Goal: Register for event/course

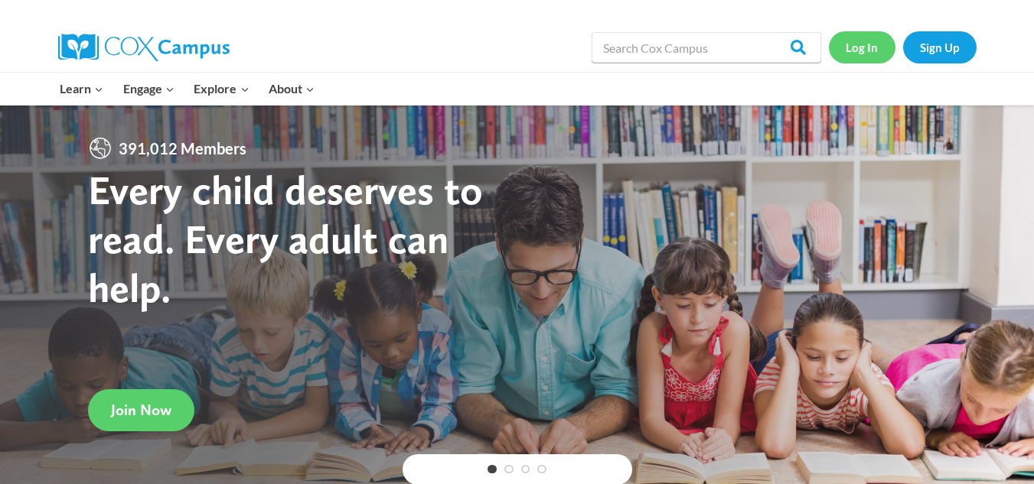
click at [857, 49] on link "Log In" at bounding box center [862, 46] width 67 height 31
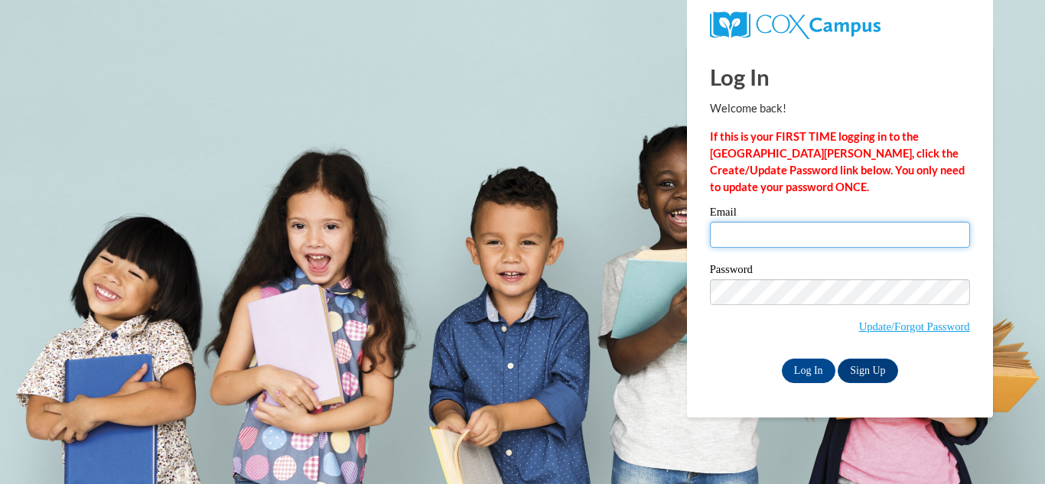
click at [745, 236] on input "Email" at bounding box center [840, 235] width 260 height 26
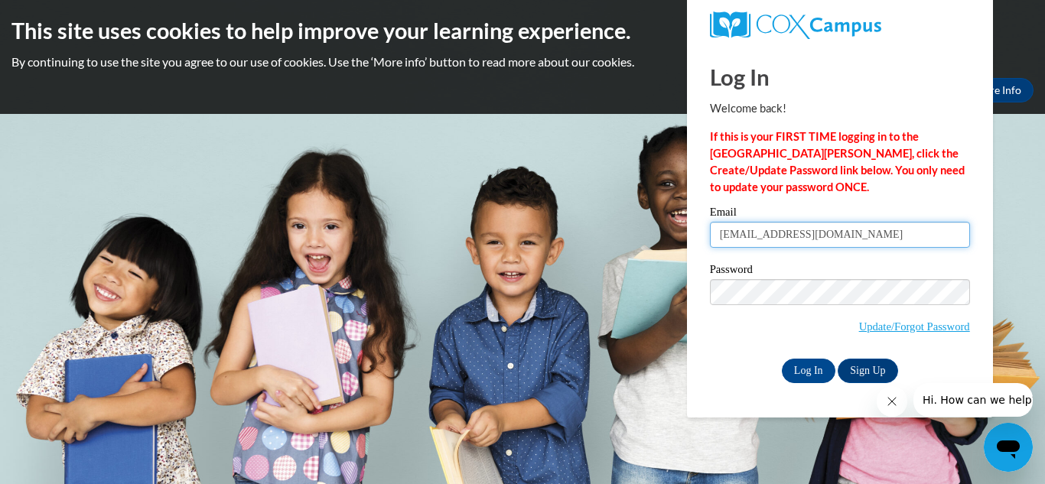
type input "[EMAIL_ADDRESS][DOMAIN_NAME]"
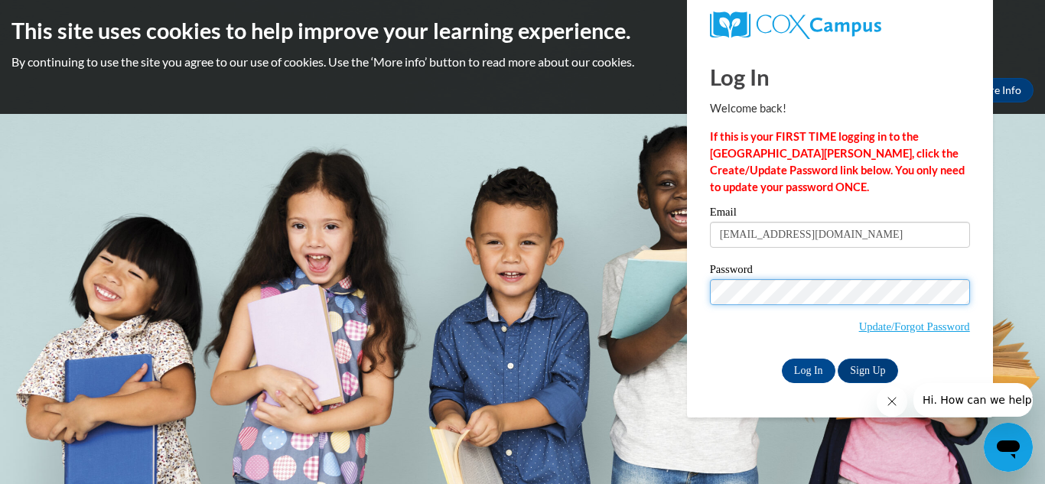
click at [782, 359] on input "Log In" at bounding box center [809, 371] width 54 height 24
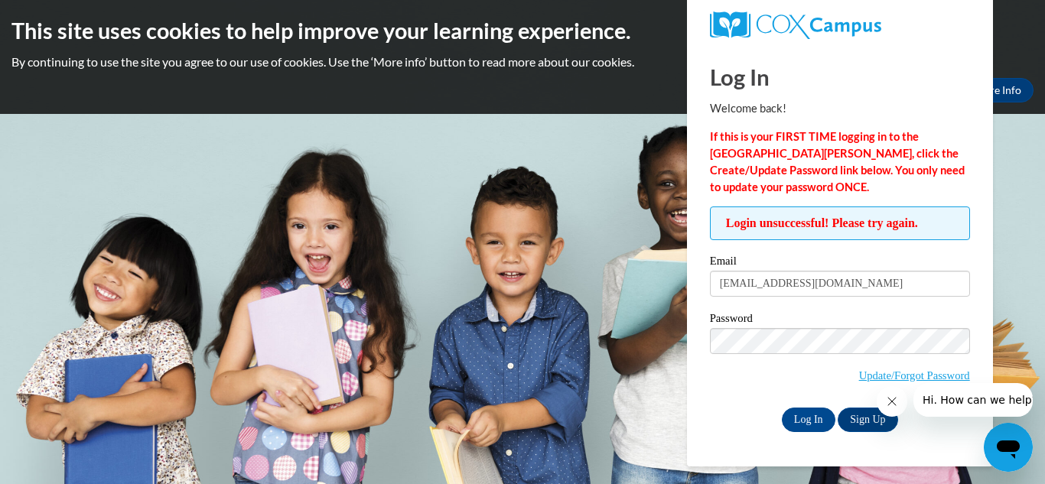
click at [782, 408] on input "Log In" at bounding box center [809, 420] width 54 height 24
click at [916, 375] on link "Update/Forgot Password" at bounding box center [914, 376] width 111 height 12
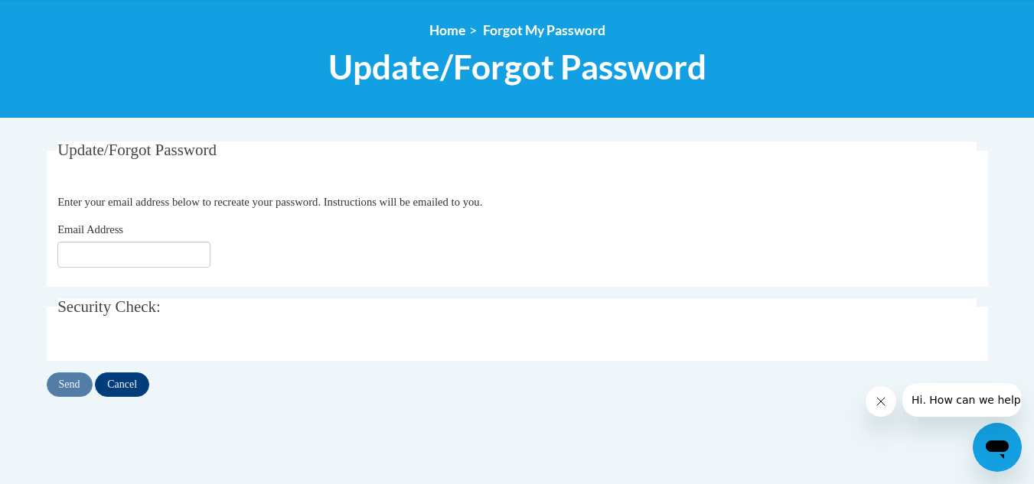
scroll to position [220, 0]
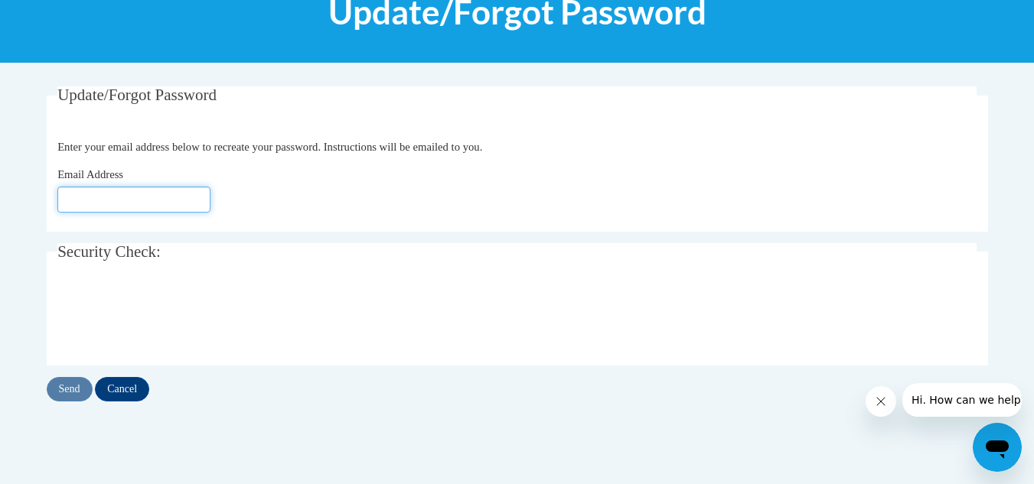
click at [162, 207] on input "Email Address" at bounding box center [133, 200] width 153 height 26
type input "[EMAIL_ADDRESS][DOMAIN_NAME]"
click at [67, 382] on input "Send" at bounding box center [70, 389] width 46 height 24
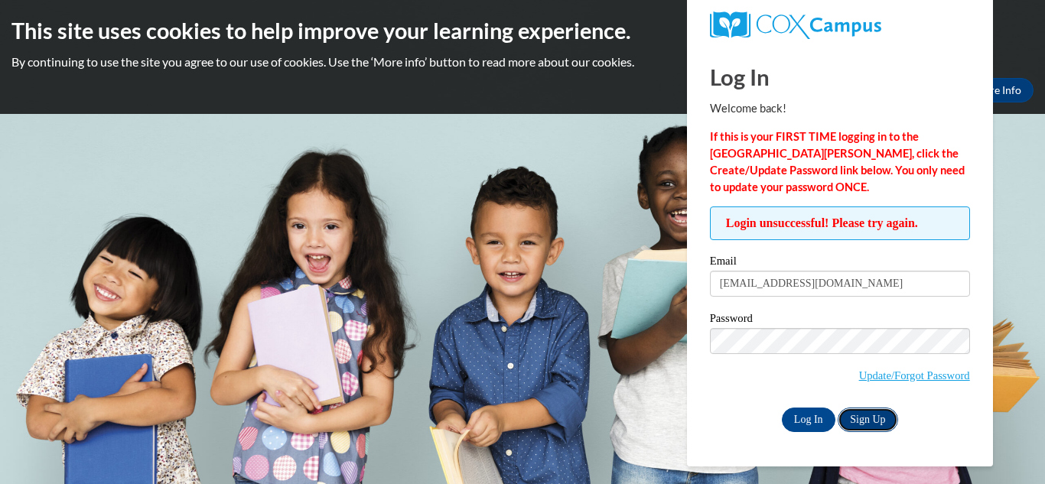
click at [859, 416] on link "Sign Up" at bounding box center [868, 420] width 60 height 24
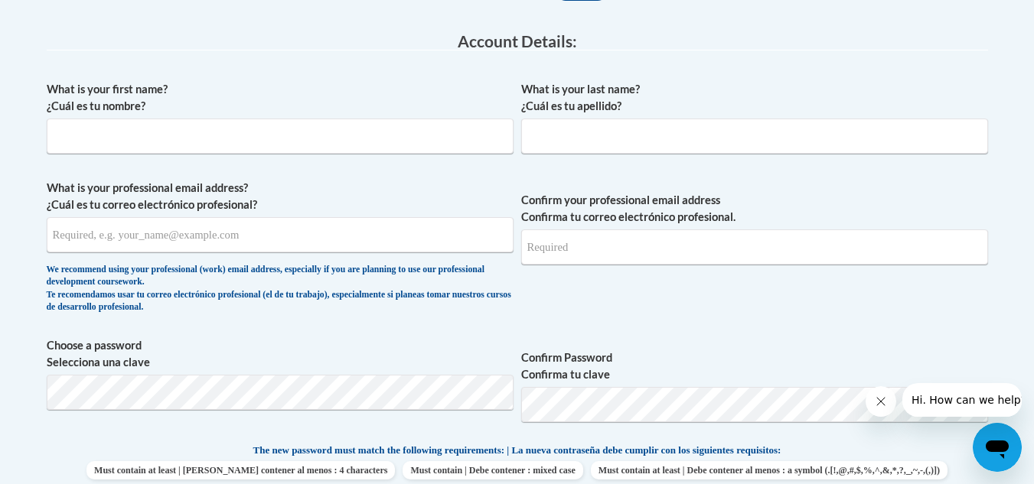
scroll to position [367, 0]
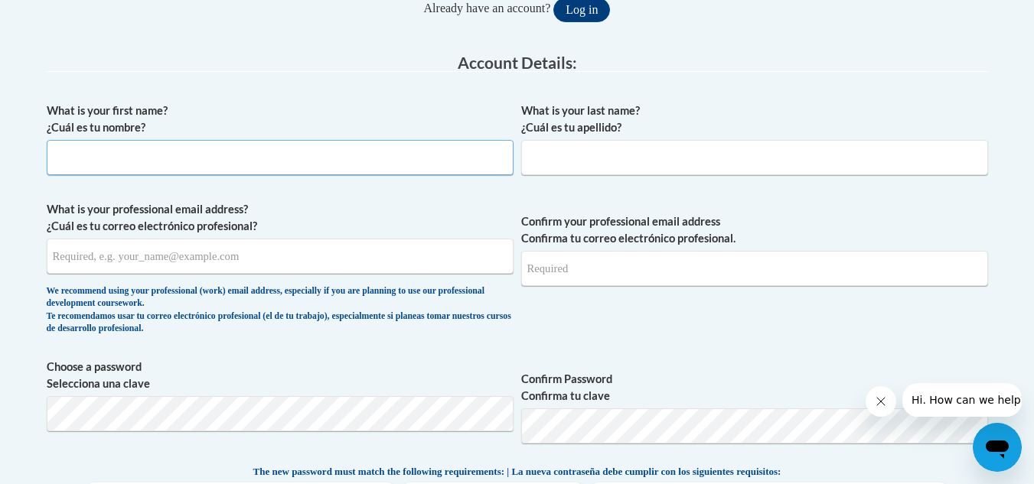
click at [341, 153] on input "What is your first name? ¿Cuál es tu nombre?" at bounding box center [280, 157] width 467 height 35
type input "stormey"
drag, startPoint x: 583, startPoint y: 178, endPoint x: 573, endPoint y: 163, distance: 18.3
click at [573, 163] on div "What is your last name? ¿Cuál es tu apellido?" at bounding box center [754, 145] width 467 height 84
click at [573, 163] on input "What is your last name? ¿Cuál es tu apellido?" at bounding box center [754, 157] width 467 height 35
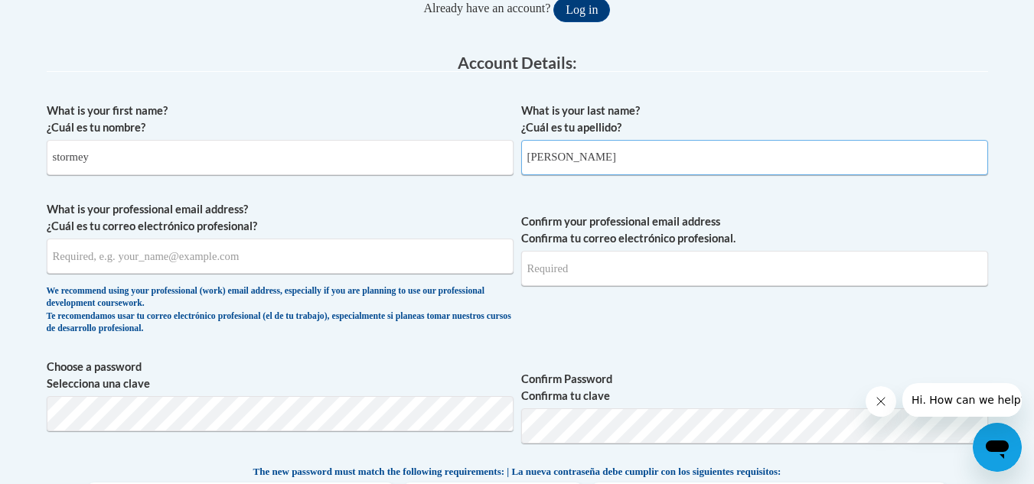
type input "pembleton"
click at [489, 264] on input "What is your professional email address? ¿Cuál es tu correo electrónico profesi…" at bounding box center [280, 256] width 467 height 35
type input "spembleton@cub.uca.edu"
click at [594, 267] on input "Confirm your professional email address Confirma tu correo electrónico profesio…" at bounding box center [754, 268] width 467 height 35
type input "spembleton@cub.uca.edu"
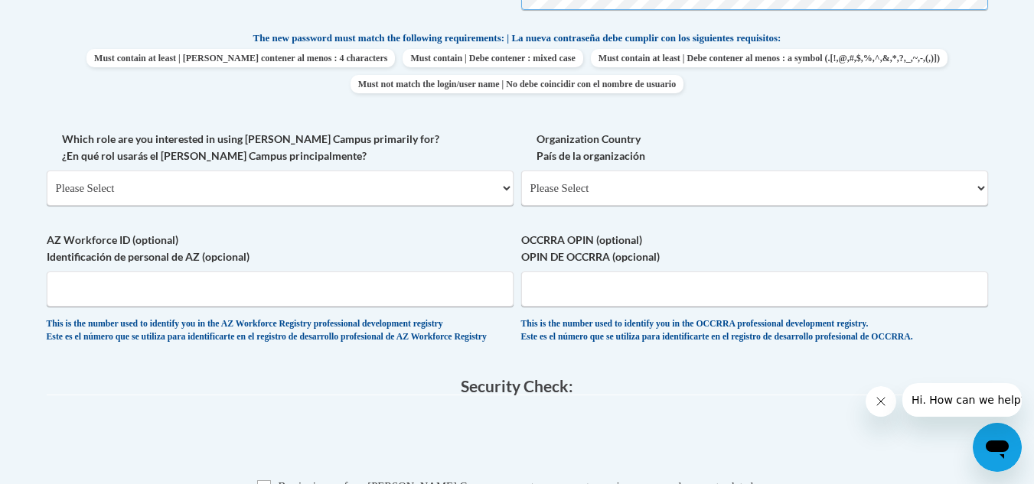
scroll to position [804, 0]
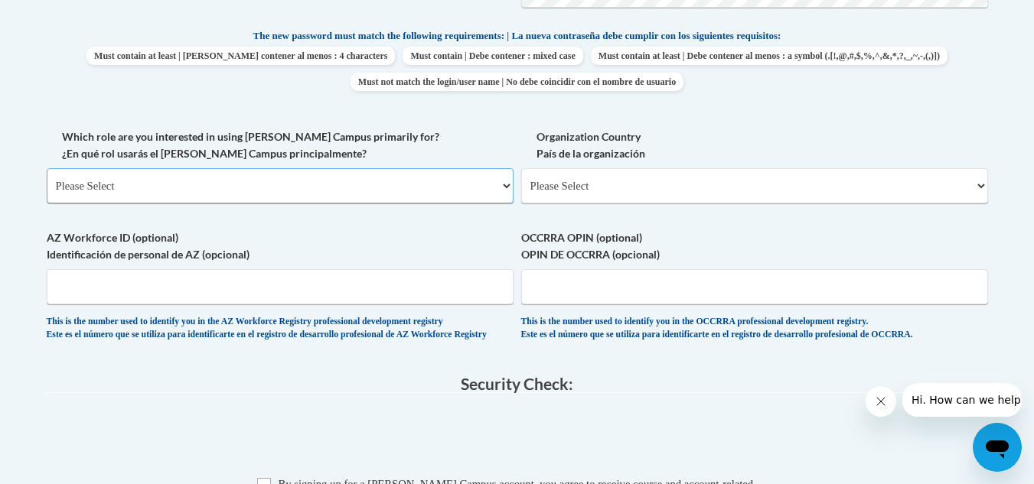
click at [406, 197] on select "Please Select College/University | Colegio/Universidad Community/Nonprofit Part…" at bounding box center [280, 185] width 467 height 35
select select "5a18ea06-2b54-4451-96f2-d152daf9eac5"
click at [47, 168] on select "Please Select College/University | Colegio/Universidad Community/Nonprofit Part…" at bounding box center [280, 185] width 467 height 35
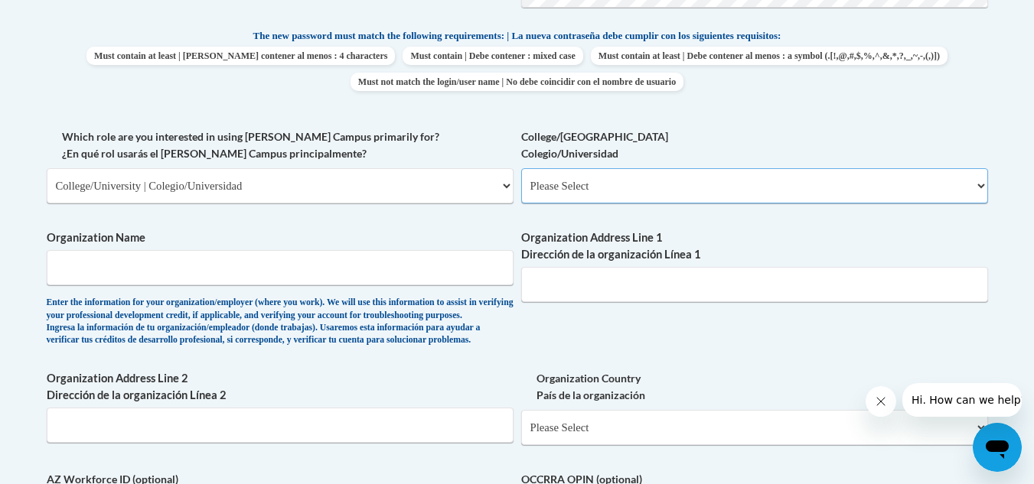
click at [564, 181] on select "Please Select College/University Staff | Empleado universitario College/Univers…" at bounding box center [754, 185] width 467 height 35
select select "99b32b07-cffc-426c-8bf6-0cd77760d84b"
click at [521, 168] on select "Please Select College/University Staff | Empleado universitario College/Univers…" at bounding box center [754, 185] width 467 height 35
click at [390, 279] on input "Organization Name" at bounding box center [280, 267] width 467 height 35
type input "UCA"
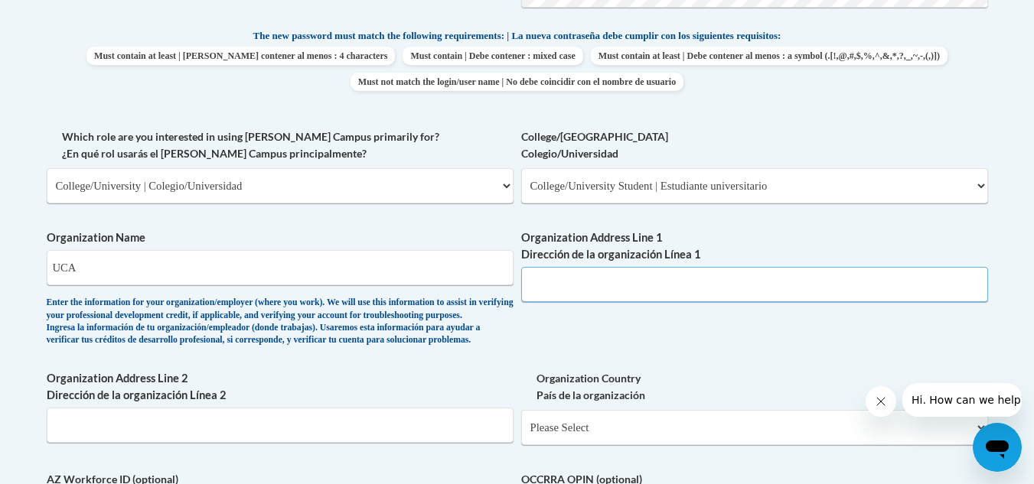
click at [564, 291] on input "Organization Address Line 1 Dirección de la organización Línea 1" at bounding box center [754, 284] width 467 height 35
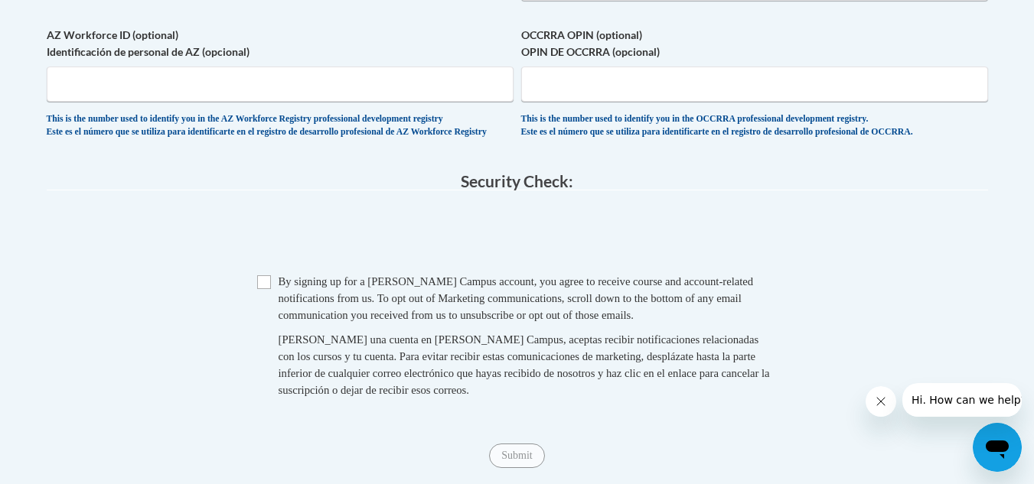
scroll to position [1250, 0]
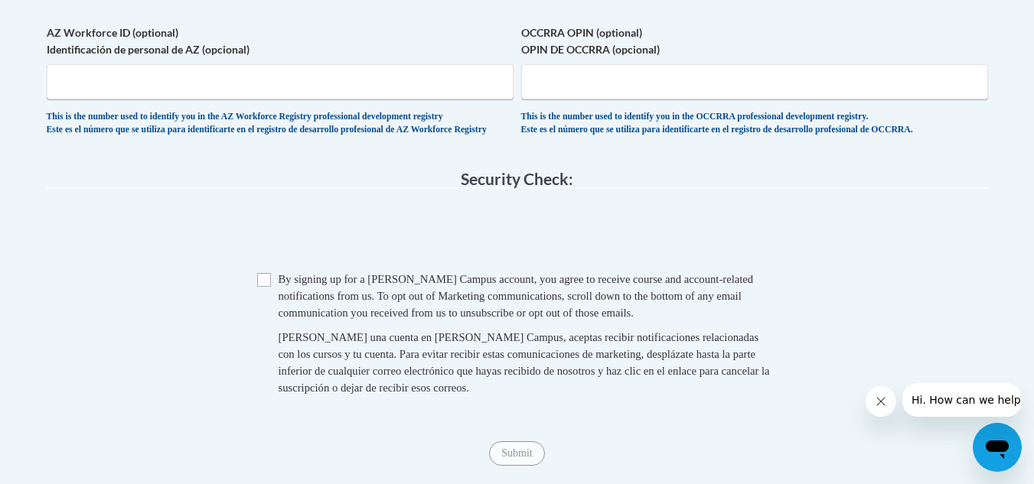
click at [262, 287] on input "Checkbox" at bounding box center [264, 280] width 14 height 14
checkbox input "true"
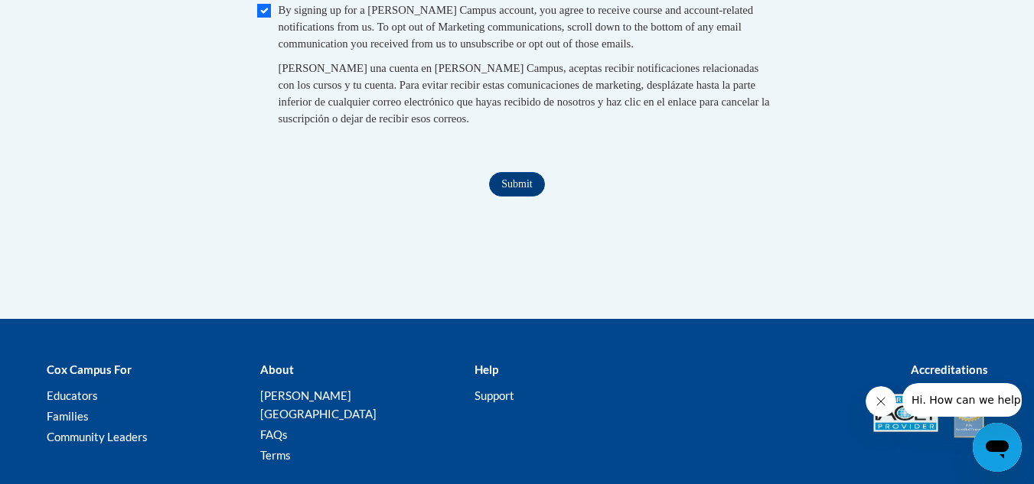
scroll to position [1528, 0]
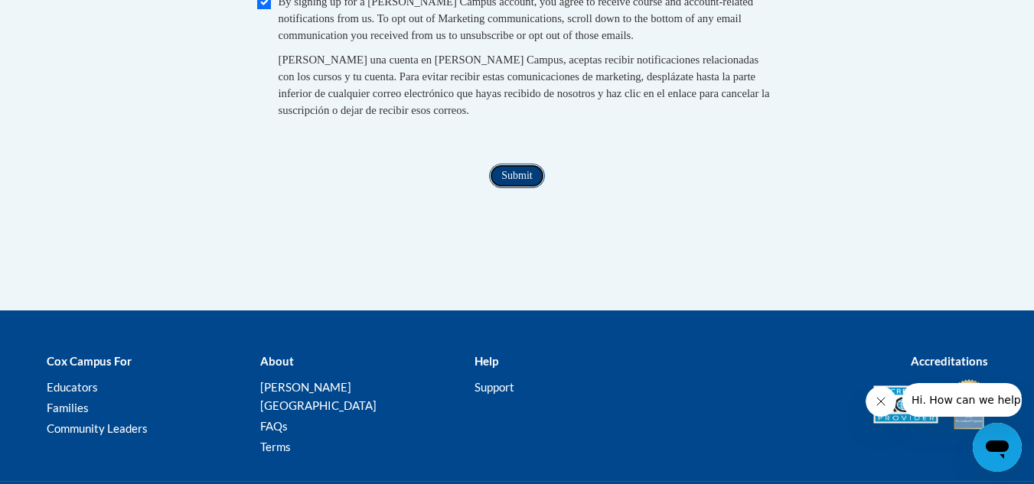
click at [526, 188] on input "Submit" at bounding box center [516, 176] width 55 height 24
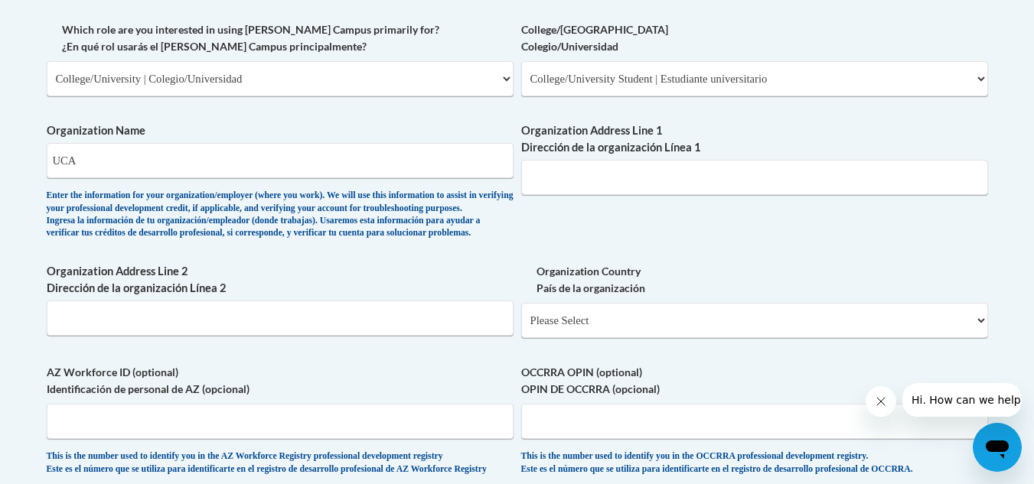
scroll to position [910, 0]
click at [570, 187] on input "Organization Address Line 1 Dirección de la organización Línea 1" at bounding box center [754, 178] width 467 height 35
paste input "201 Donaghey Ave, Conway, AR 72035"
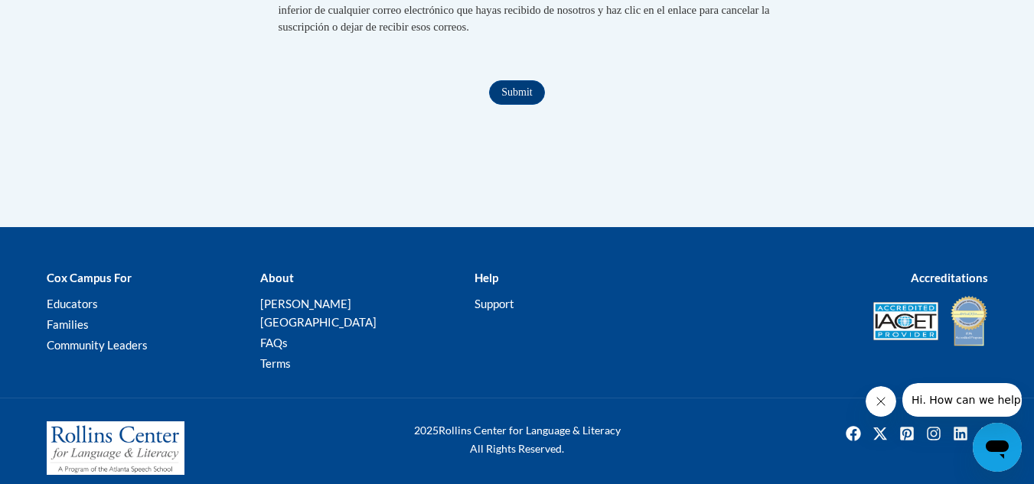
scroll to position [1644, 0]
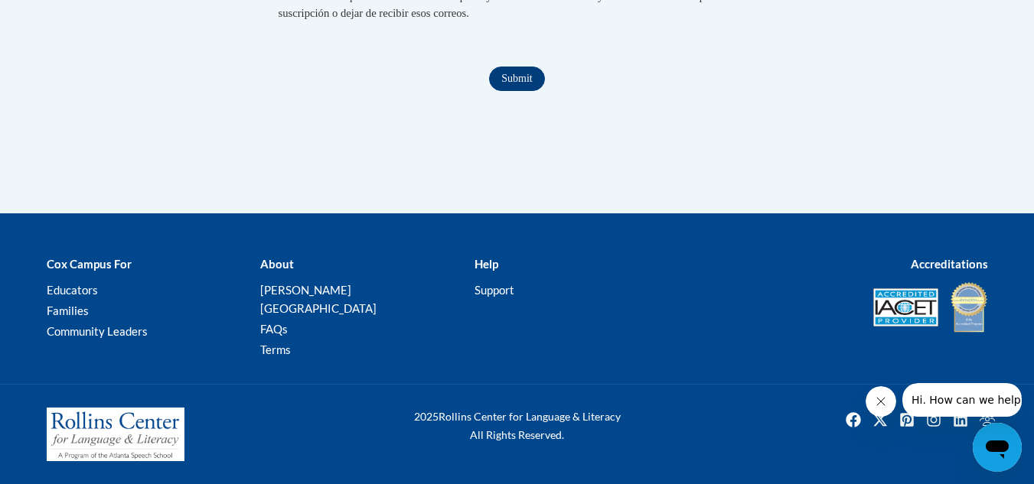
type input "201 Donaghey Ave, Conway, AR 72035"
click at [521, 91] on input "Submit" at bounding box center [516, 79] width 55 height 24
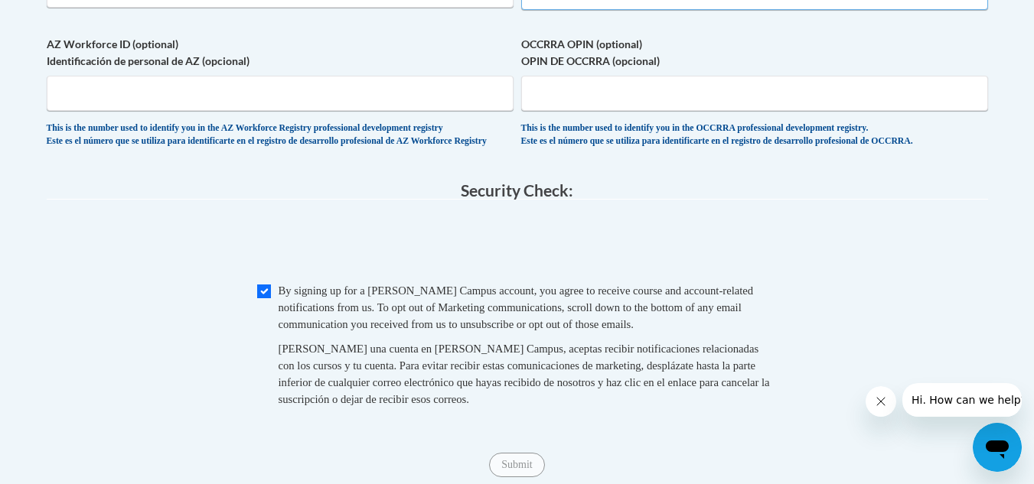
select select "ad49bcad-a171-4b2e-b99c-48b446064914"
select select
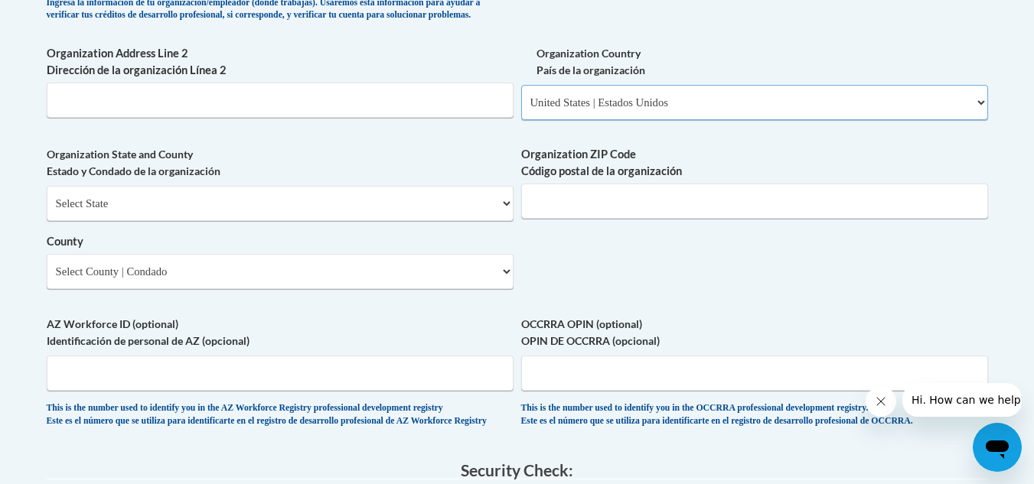
scroll to position [1134, 0]
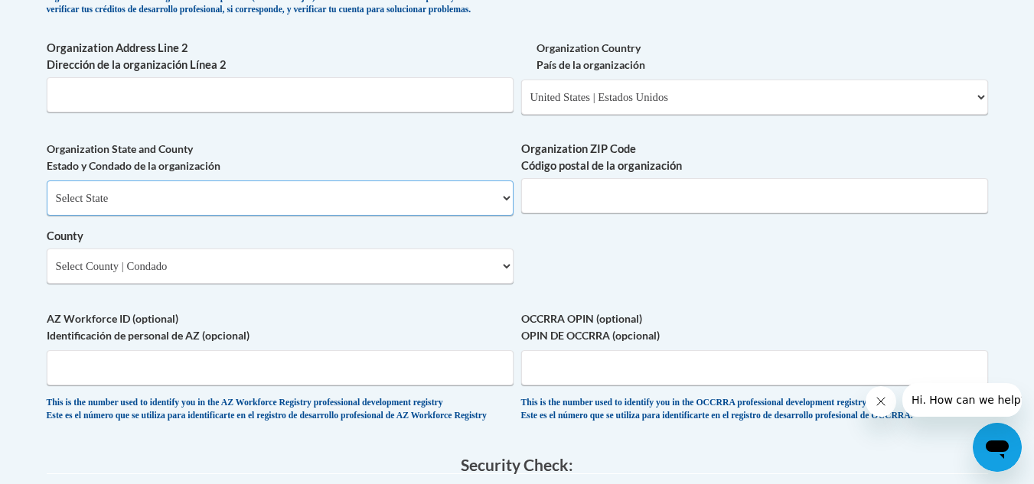
click at [419, 216] on select "Select State Alabama Alaska Arizona Arkansas California Colorado Connecticut De…" at bounding box center [280, 198] width 467 height 35
select select "Arkansas"
click at [47, 206] on select "Select State Alabama Alaska Arizona Arkansas California Colorado Connecticut De…" at bounding box center [280, 198] width 467 height 35
click at [291, 284] on select "Select County Arkansas Ashley Baxter Benton Boone Bradley Calhoun Carroll Chico…" at bounding box center [280, 266] width 467 height 35
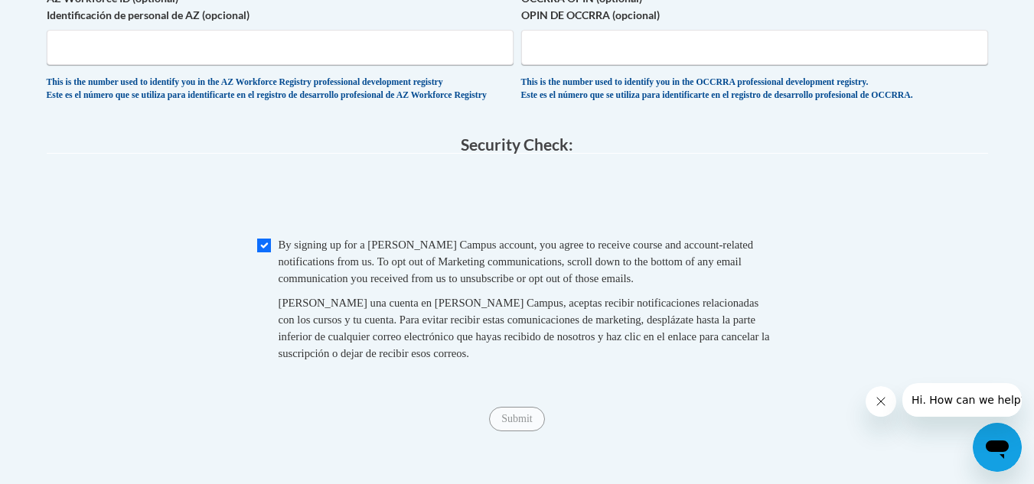
click at [230, 102] on div "This is the number used to identify you in the AZ Workforce Registry profession…" at bounding box center [280, 89] width 467 height 25
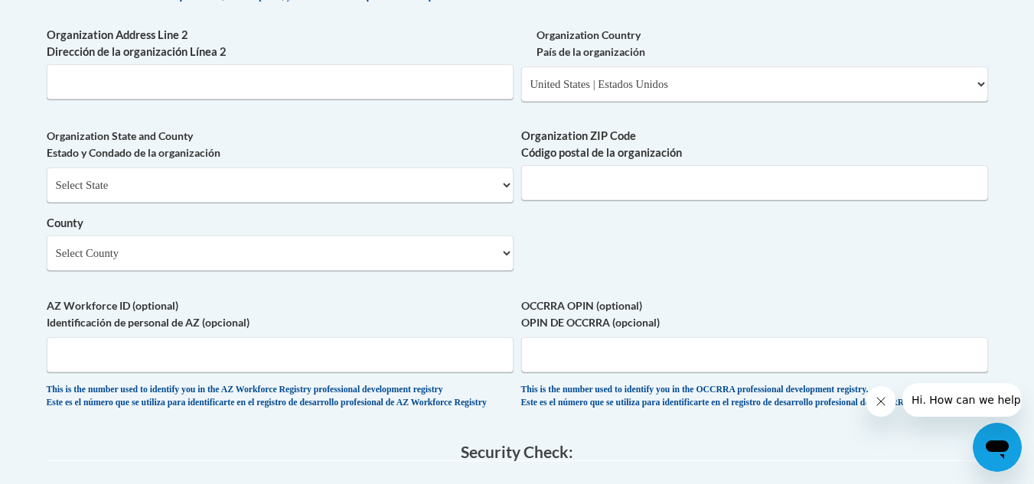
scroll to position [1126, 0]
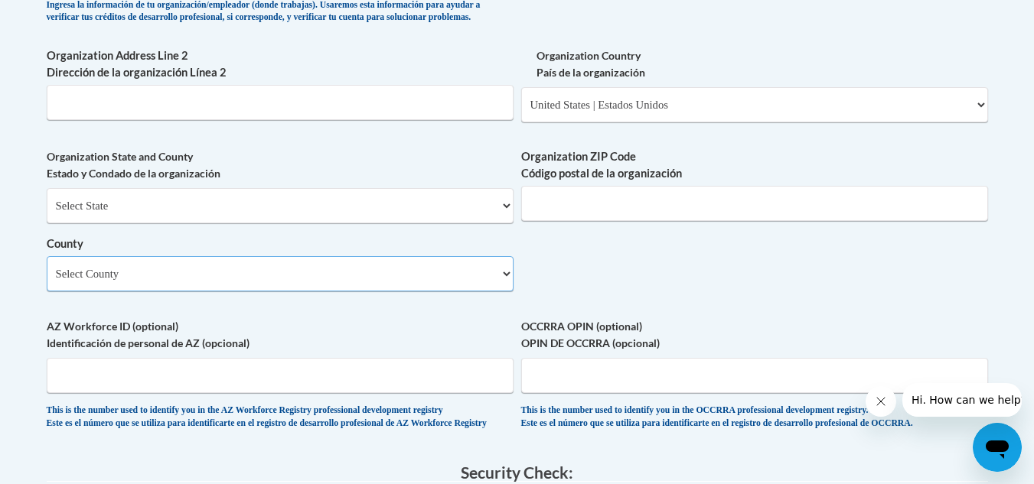
click at [217, 292] on select "Select County Arkansas Ashley Baxter Benton Boone Bradley Calhoun Carroll Chico…" at bounding box center [280, 273] width 467 height 35
select select "Faulkner"
click at [47, 282] on select "Select County Arkansas Ashley Baxter Benton Boone Bradley Calhoun Carroll Chico…" at bounding box center [280, 273] width 467 height 35
click at [580, 221] on input "Organization ZIP Code Código postal de la organización" at bounding box center [754, 203] width 467 height 35
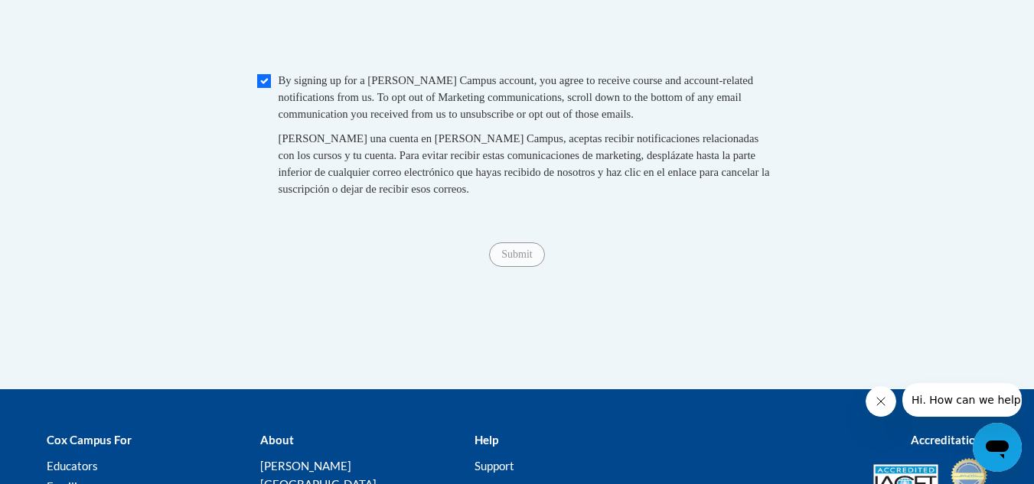
scroll to position [1620, 0]
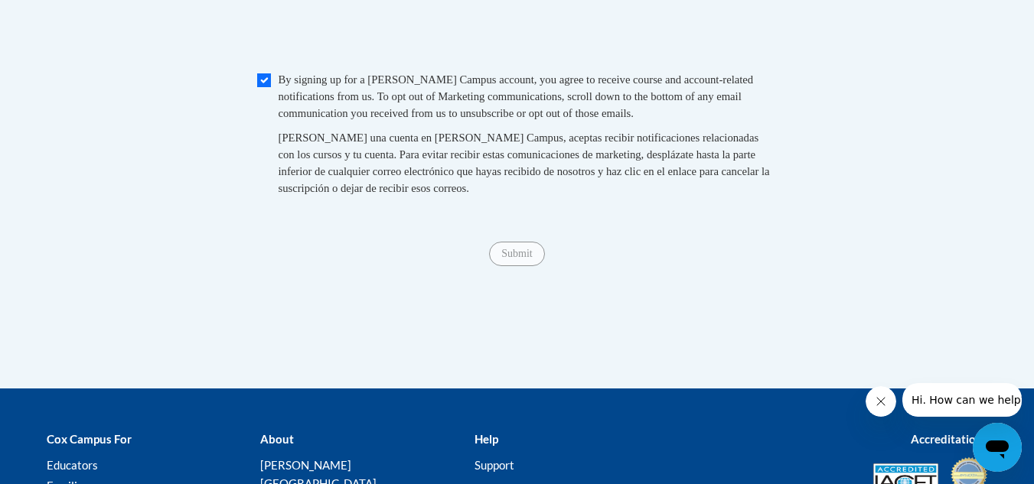
type input "72035"
click at [529, 266] on input "Submit" at bounding box center [516, 254] width 55 height 24
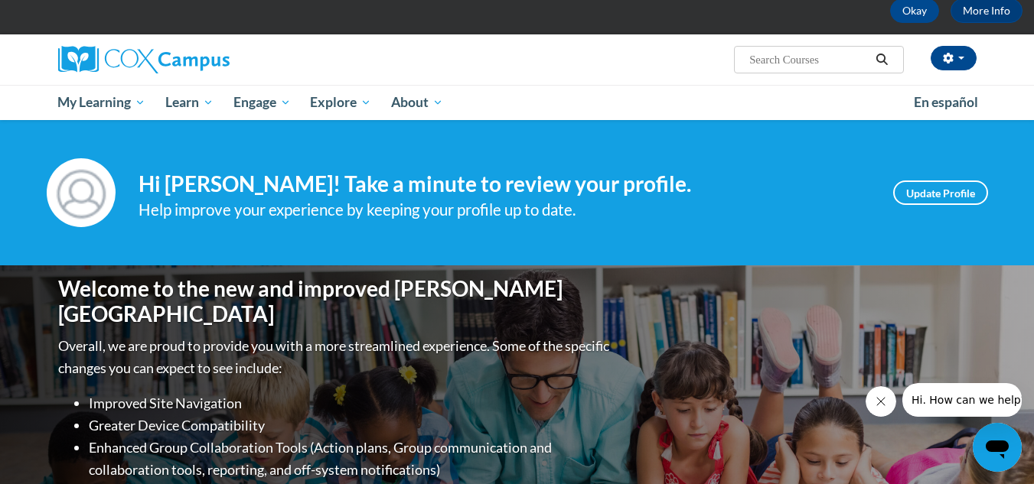
scroll to position [79, 0]
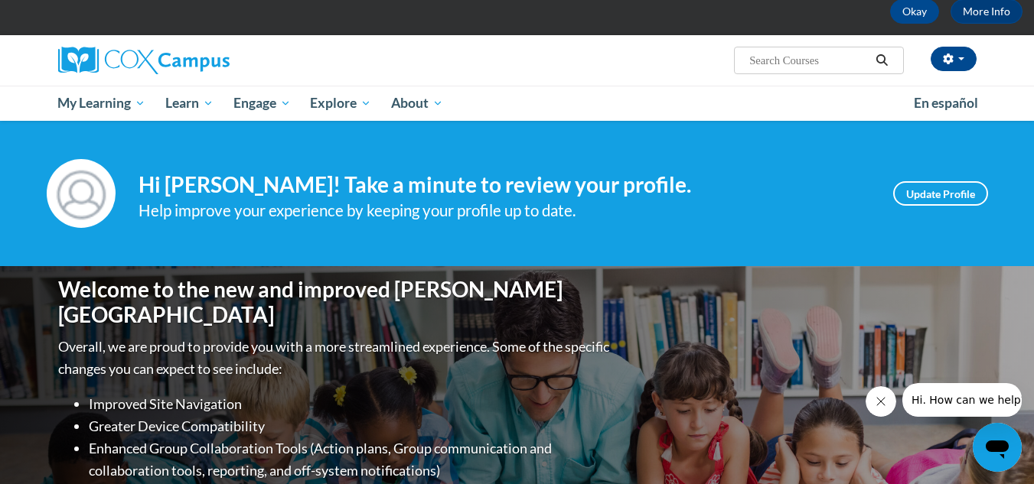
click at [803, 60] on input "Search..." at bounding box center [809, 60] width 122 height 18
paste input "Systematic and Explicit Phonics Instruction"
type input "Systematic and Explicit Phonics Instruction"
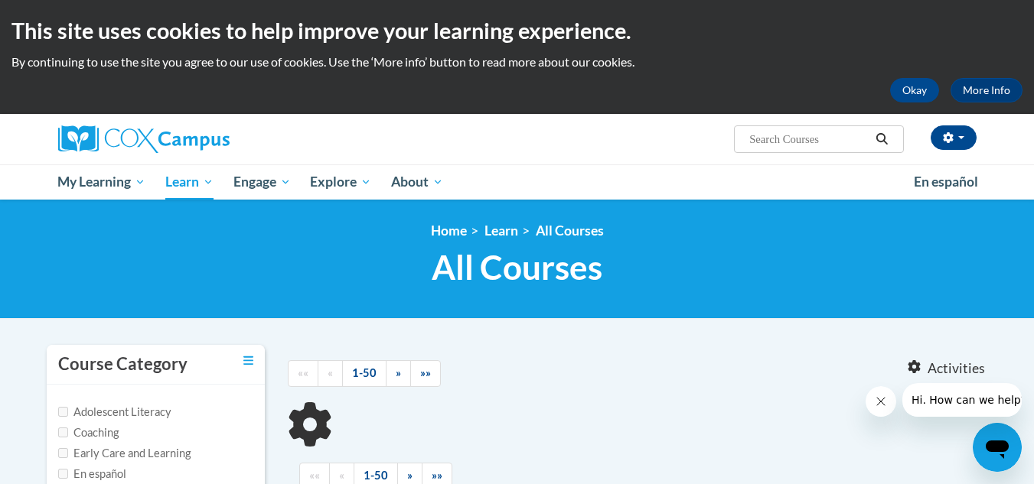
type input "Systematic and Explicit Phonics Instruction"
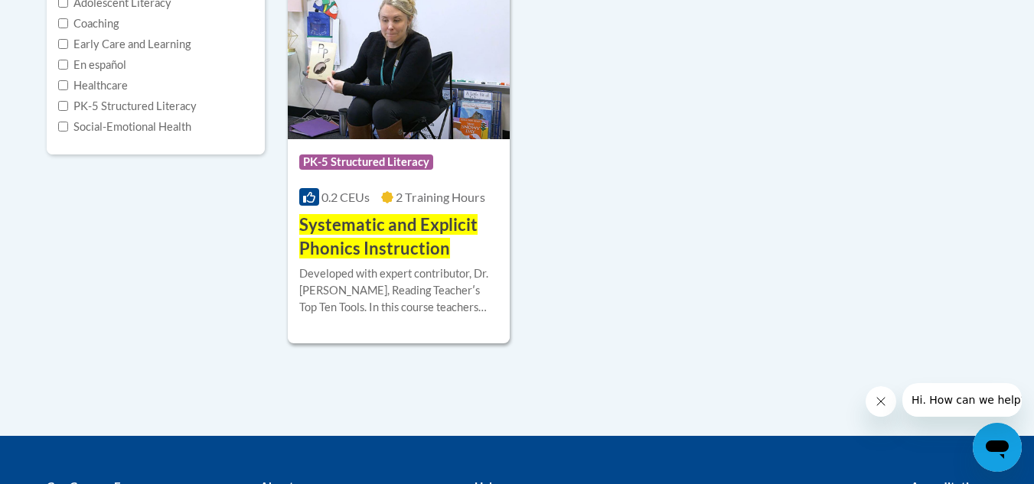
scroll to position [410, 0]
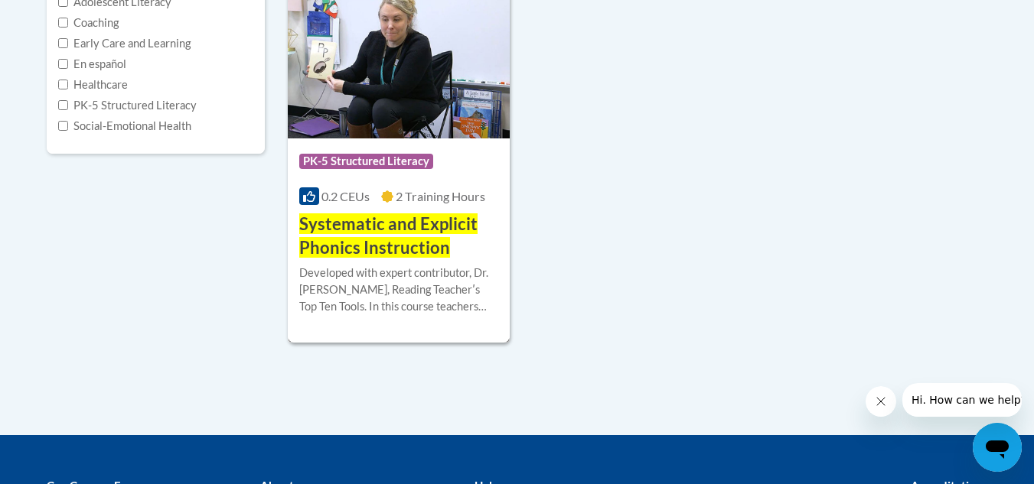
click at [380, 233] on span "Systematic and Explicit Phonics Instruction" at bounding box center [388, 236] width 178 height 44
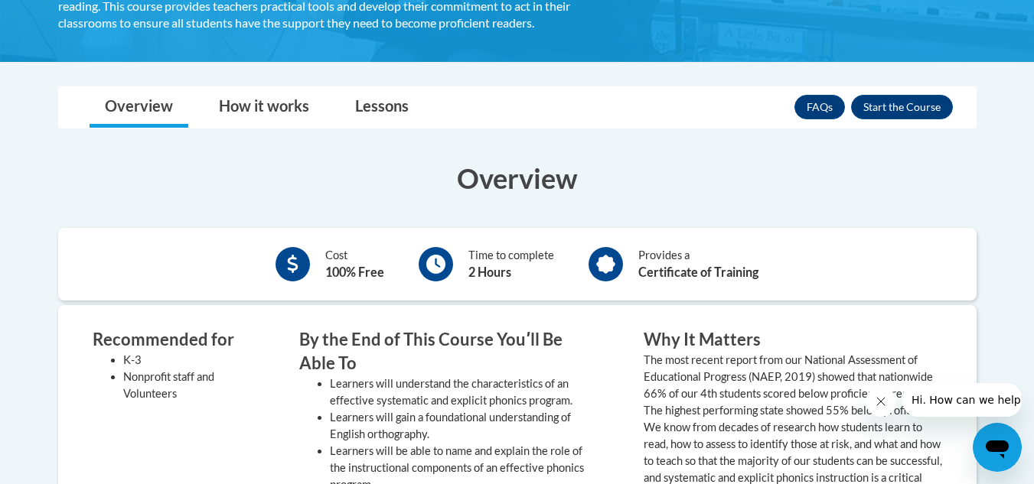
scroll to position [396, 0]
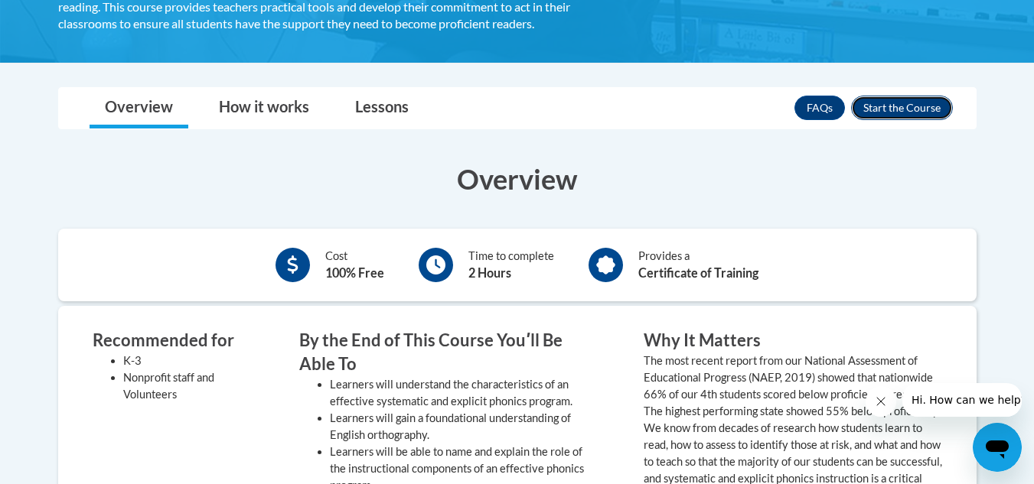
click at [897, 104] on button "Enroll" at bounding box center [902, 108] width 102 height 24
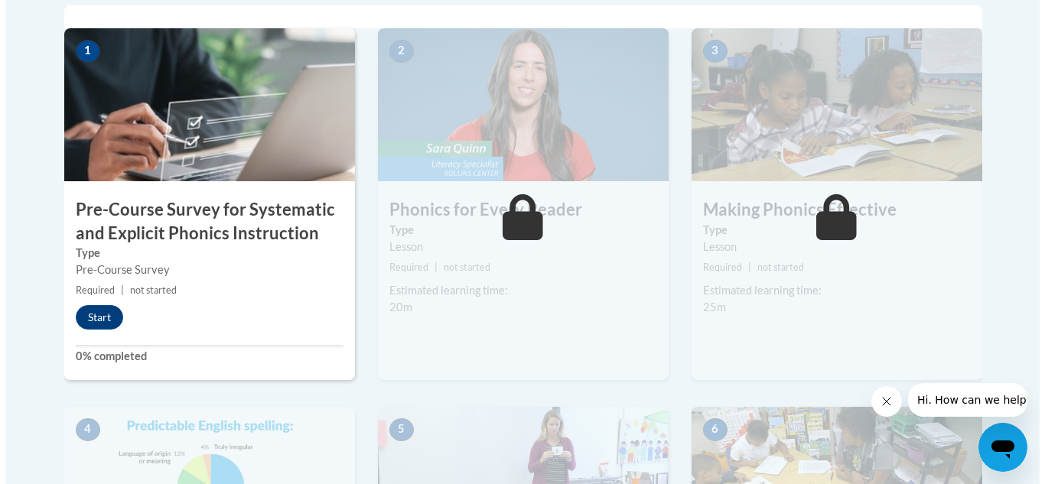
scroll to position [511, 0]
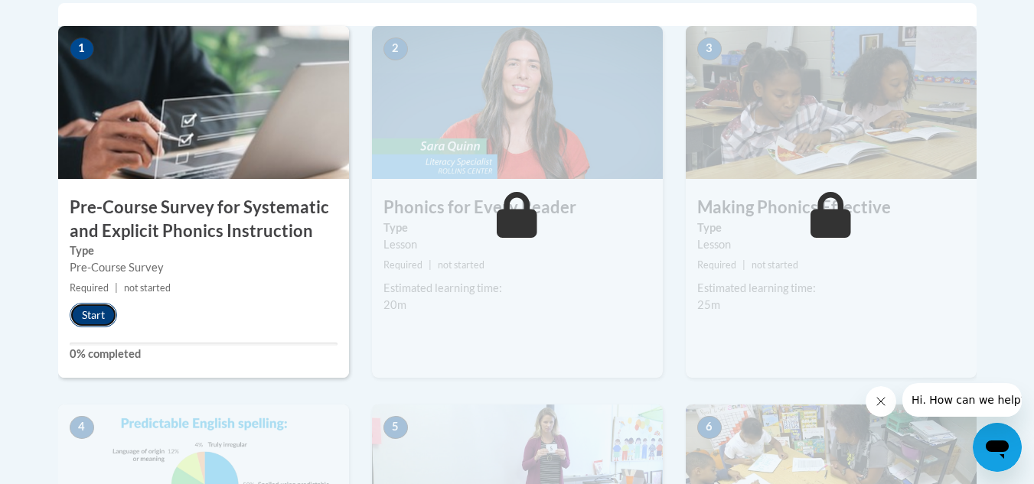
click at [97, 315] on button "Start" at bounding box center [93, 315] width 47 height 24
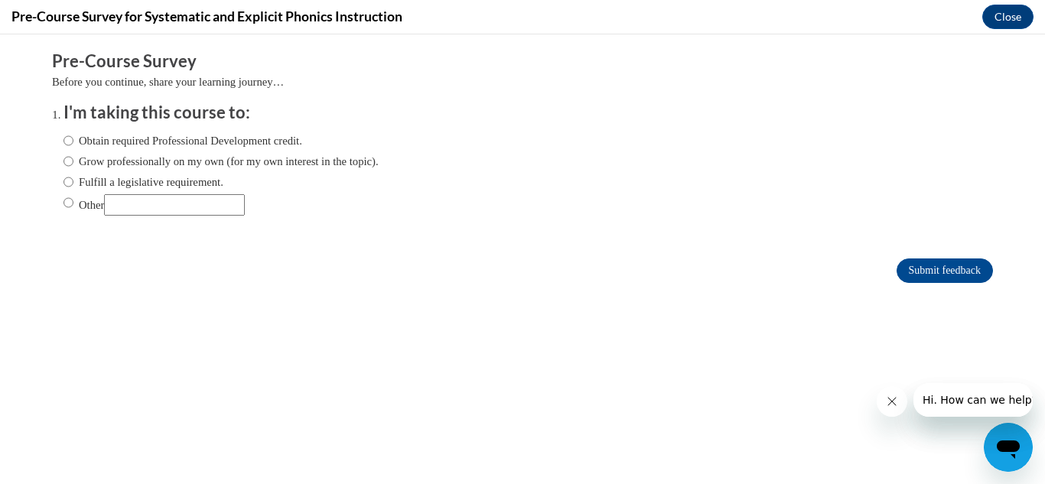
scroll to position [0, 0]
click at [126, 141] on label "Obtain required Professional Development credit." at bounding box center [183, 140] width 239 height 17
click at [73, 141] on input "Obtain required Professional Development credit." at bounding box center [69, 140] width 10 height 17
radio input "true"
click at [64, 201] on input "Other" at bounding box center [69, 202] width 10 height 17
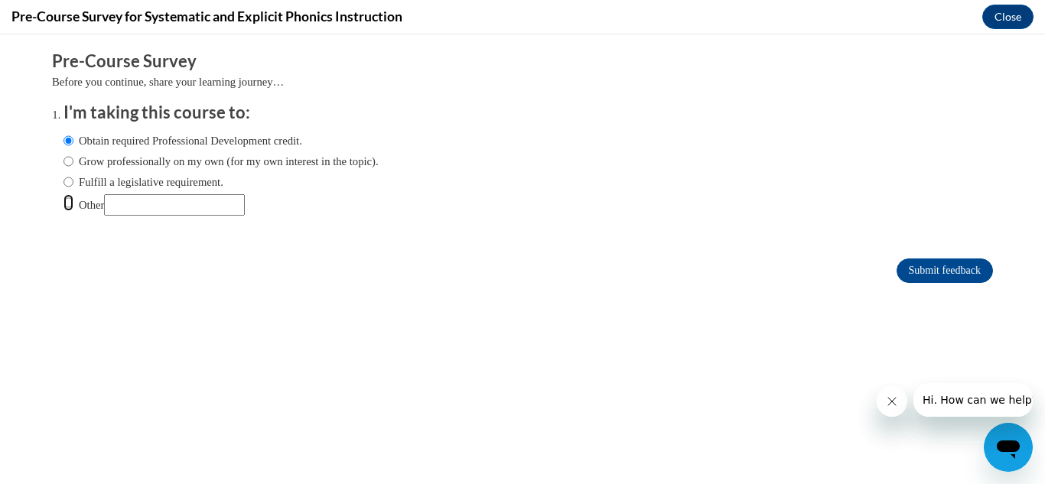
radio input "true"
click at [144, 202] on input "Other" at bounding box center [174, 204] width 141 height 21
click at [918, 269] on input "Submit feedback" at bounding box center [945, 271] width 96 height 24
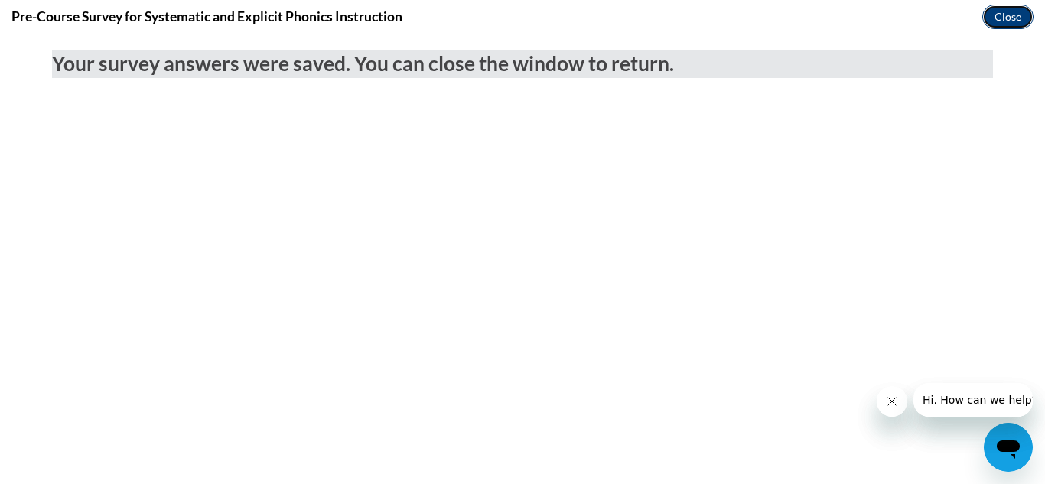
click at [996, 15] on button "Close" at bounding box center [1008, 17] width 51 height 24
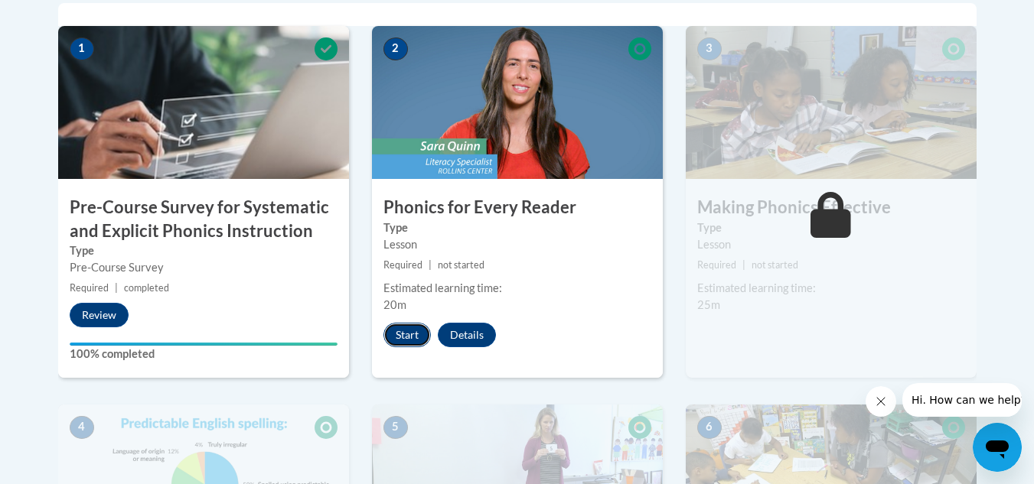
click at [406, 339] on button "Start" at bounding box center [406, 335] width 47 height 24
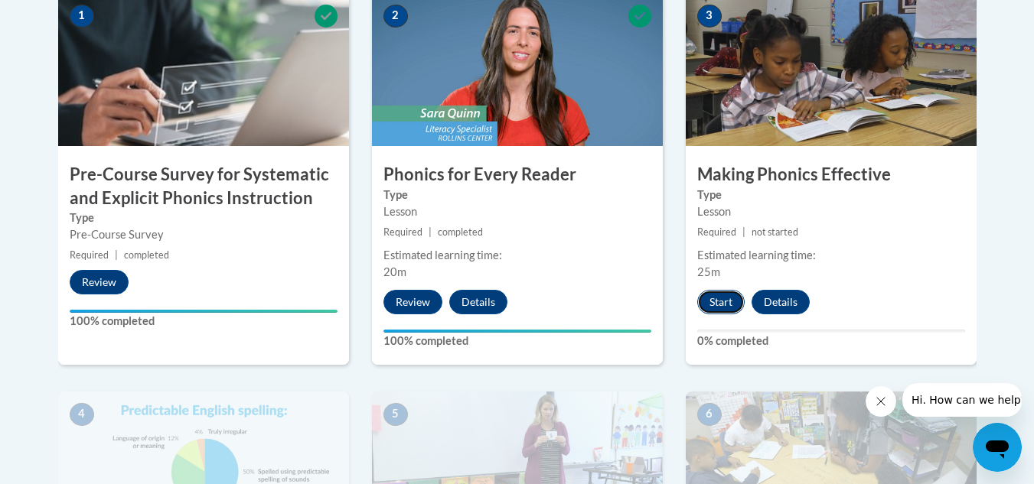
click at [719, 302] on button "Start" at bounding box center [720, 302] width 47 height 24
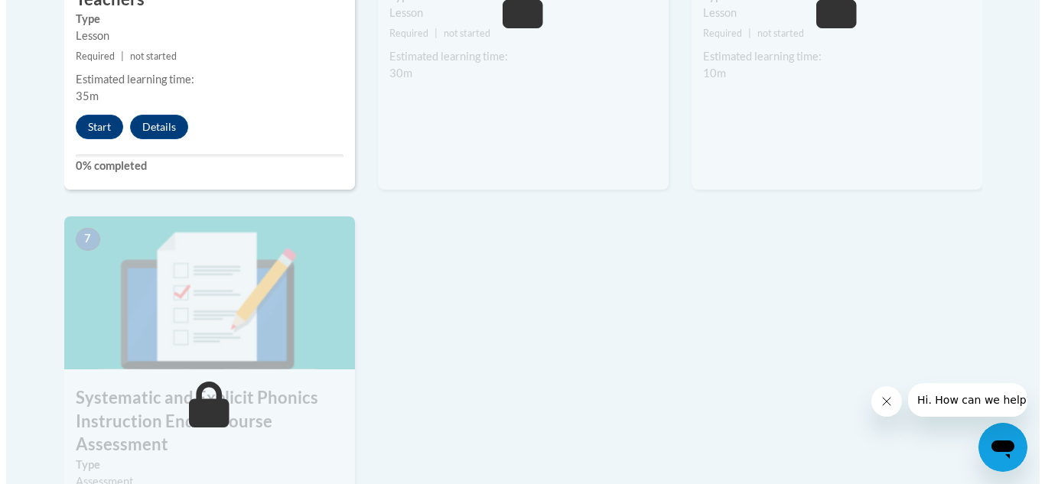
scroll to position [1143, 0]
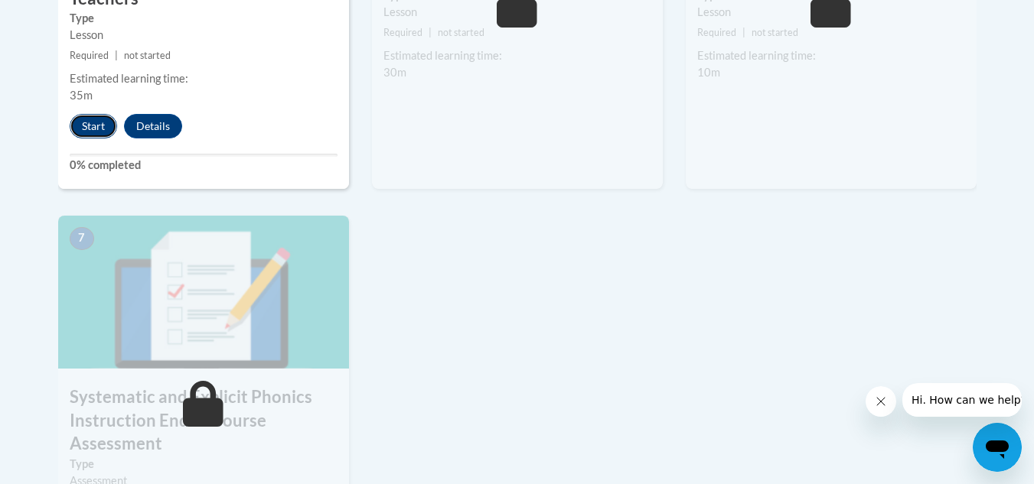
click at [90, 119] on button "Start" at bounding box center [93, 126] width 47 height 24
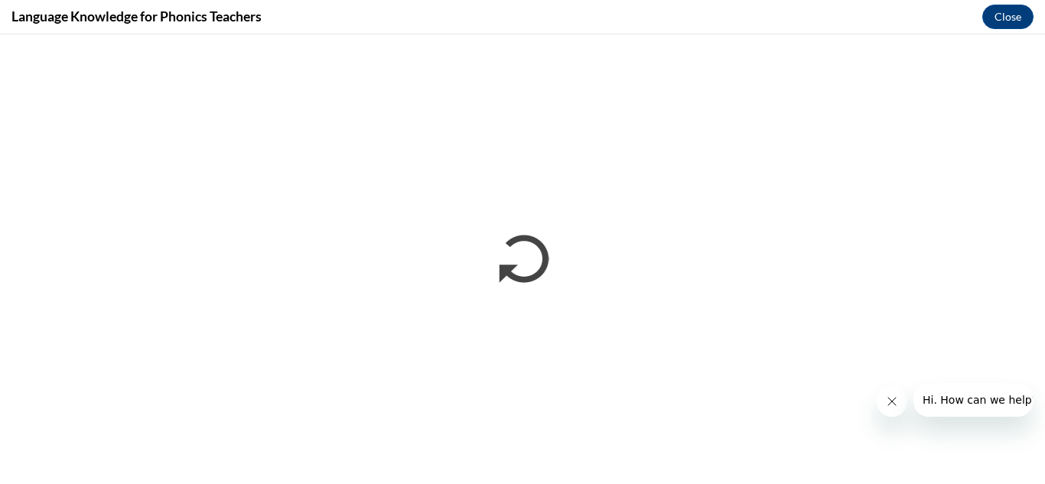
scroll to position [0, 0]
